Goal: Task Accomplishment & Management: Complete application form

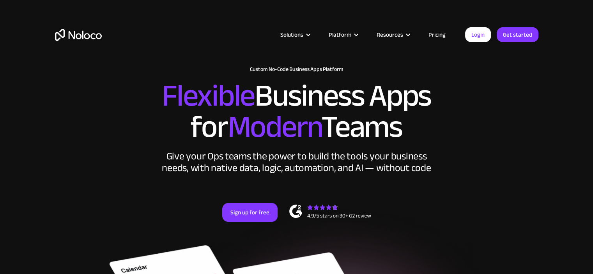
click at [487, 37] on link "Login" at bounding box center [478, 34] width 26 height 15
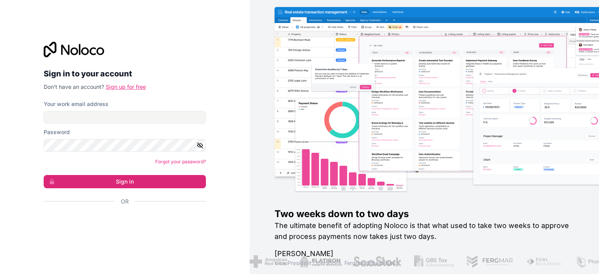
click at [121, 87] on link "Sign up for free" at bounding box center [126, 86] width 40 height 7
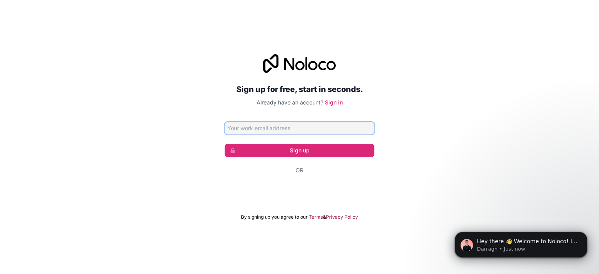
click at [320, 134] on input "Email address" at bounding box center [300, 128] width 150 height 12
click at [424, 137] on div "Sign up for free, start in seconds. Already have an account? Sign in Sign up Or…" at bounding box center [299, 137] width 599 height 188
